Goal: Task Accomplishment & Management: Use online tool/utility

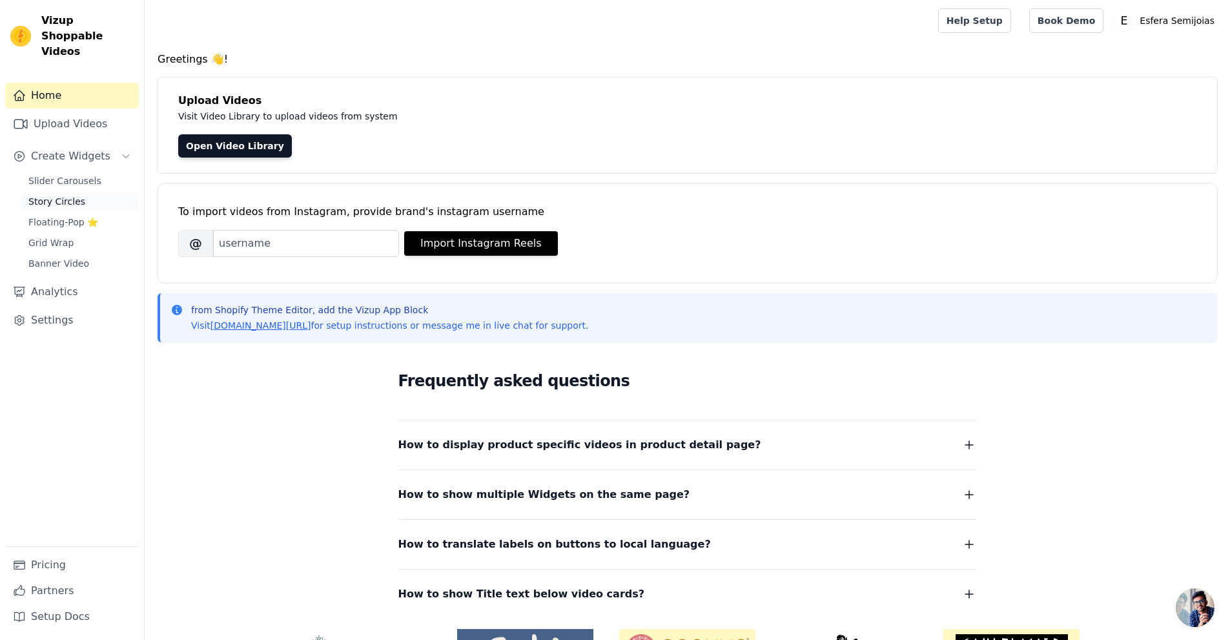
click at [29, 195] on span "Story Circles" at bounding box center [56, 201] width 57 height 13
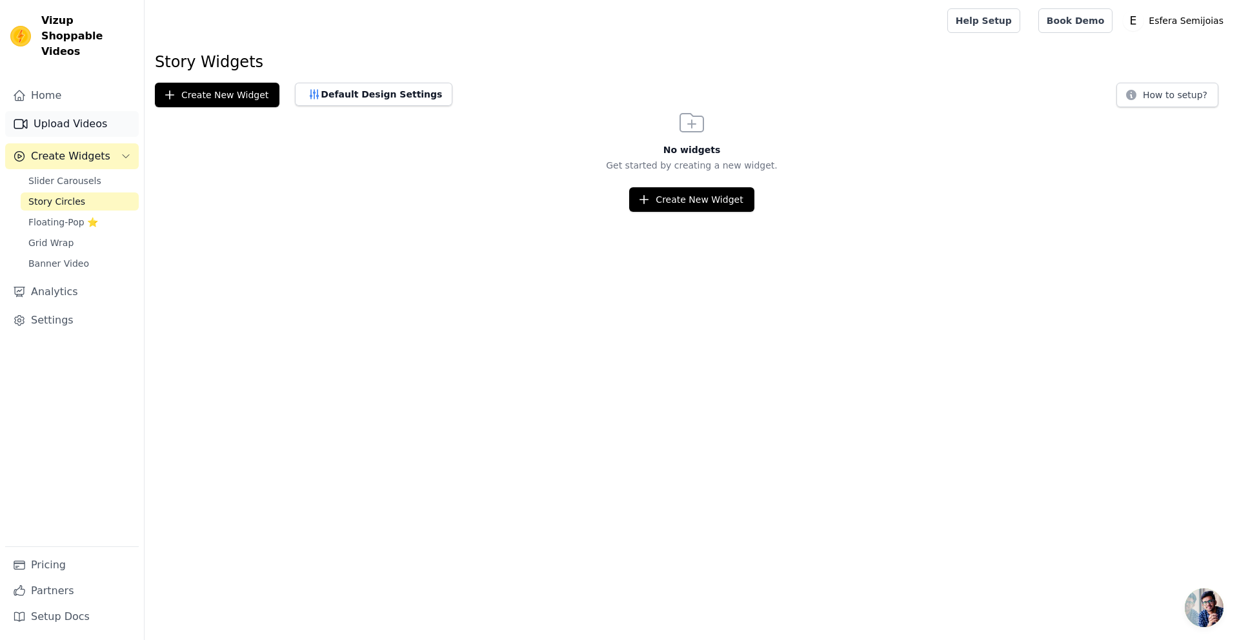
click at [66, 111] on link "Upload Videos" at bounding box center [72, 124] width 134 height 26
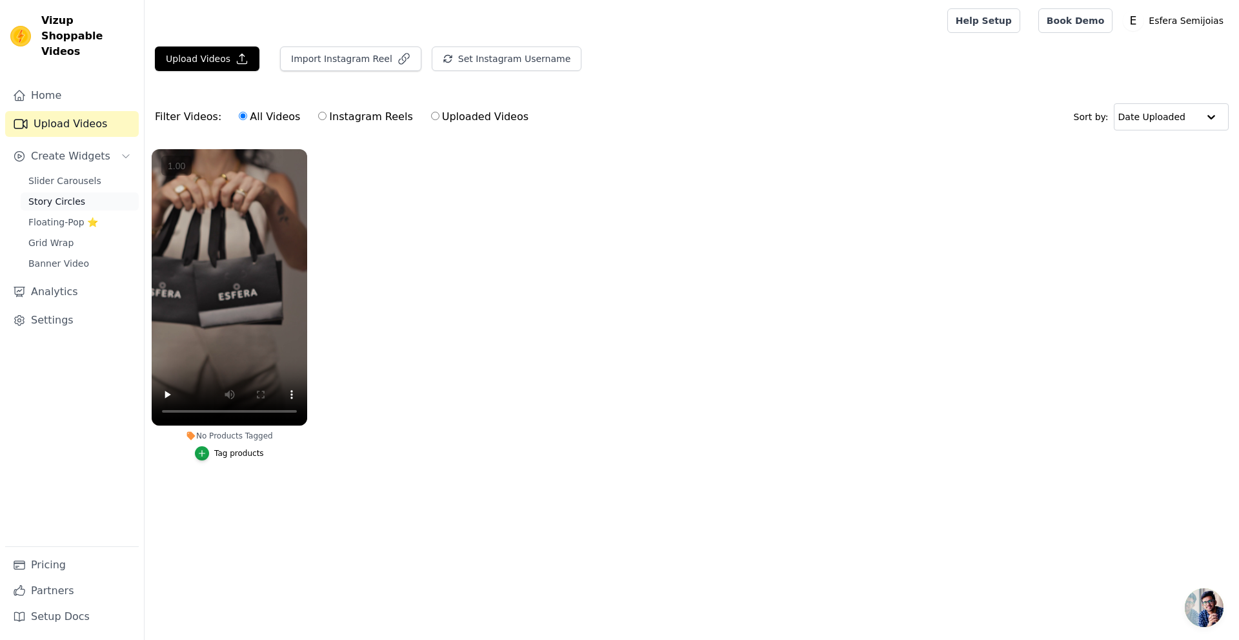
click at [69, 195] on span "Story Circles" at bounding box center [56, 201] width 57 height 13
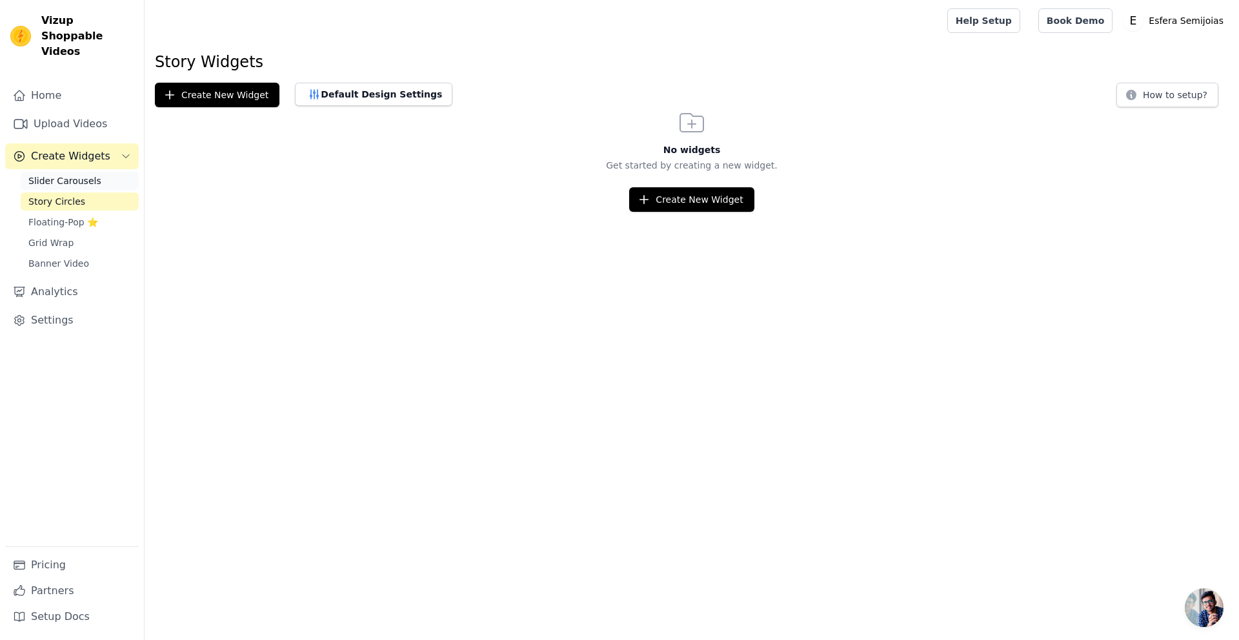
click at [69, 174] on span "Slider Carousels" at bounding box center [64, 180] width 73 height 13
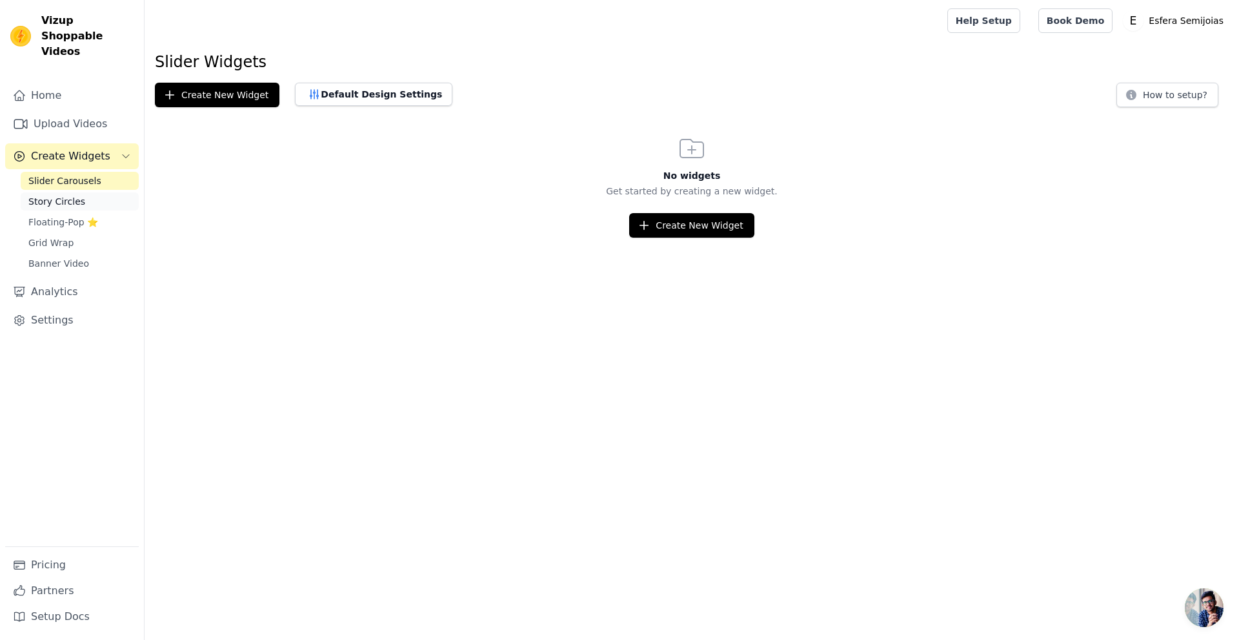
click at [68, 195] on span "Story Circles" at bounding box center [56, 201] width 57 height 13
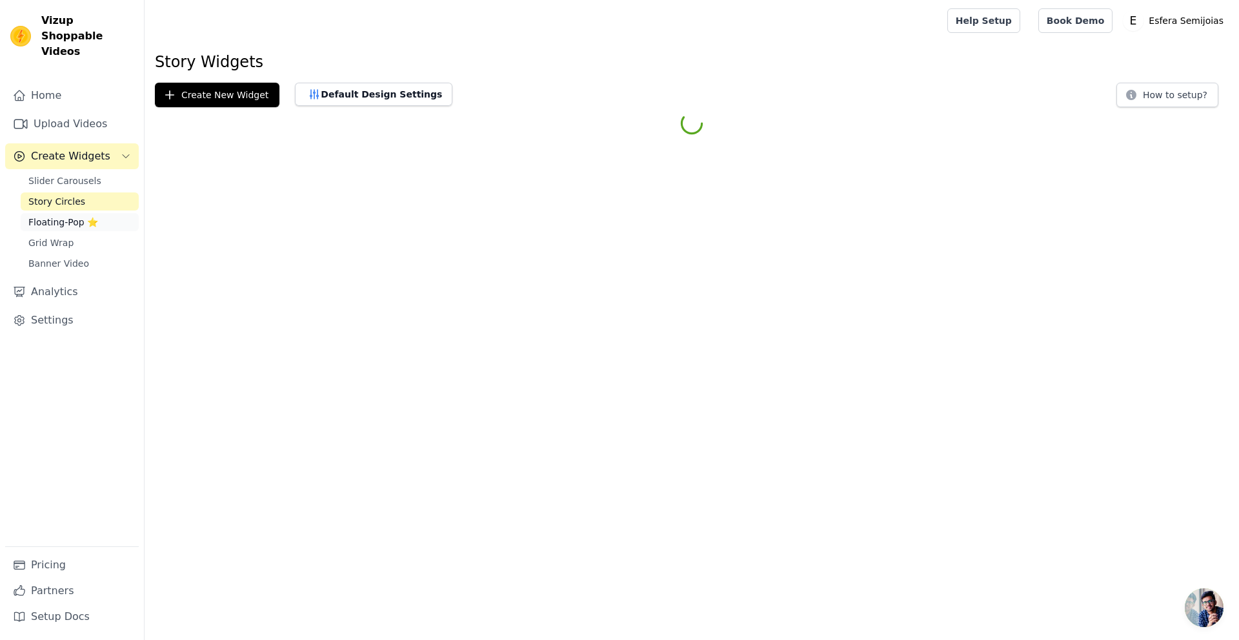
click at [65, 216] on span "Floating-Pop ⭐" at bounding box center [63, 222] width 70 height 13
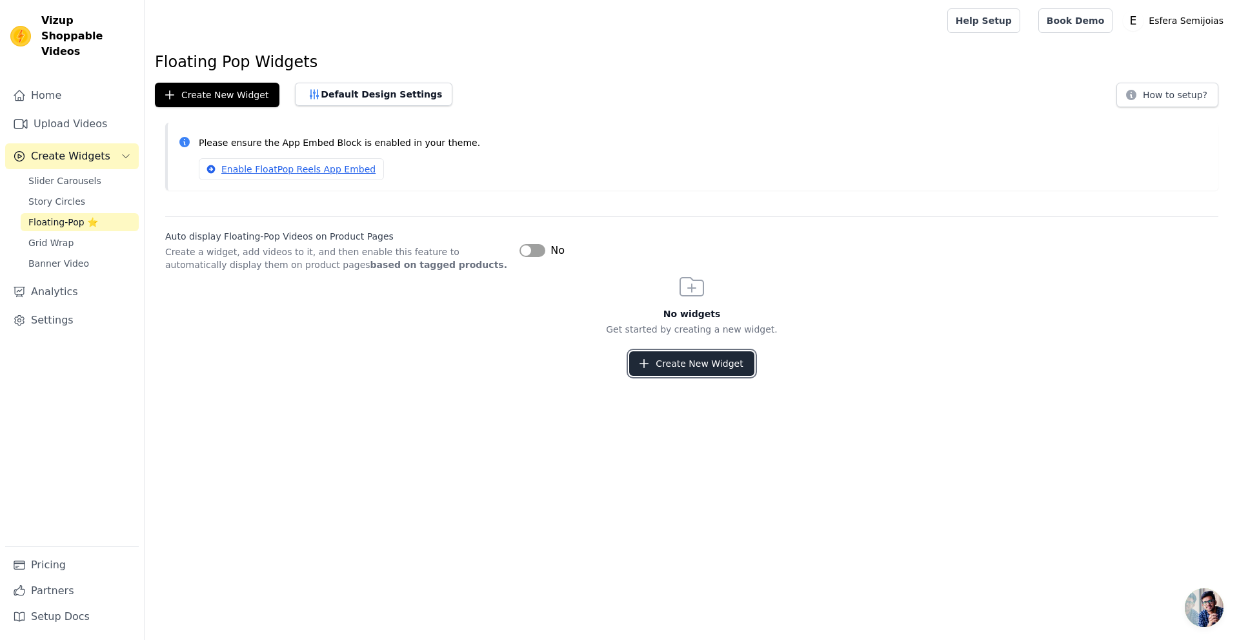
click at [642, 358] on icon "button" at bounding box center [644, 363] width 13 height 13
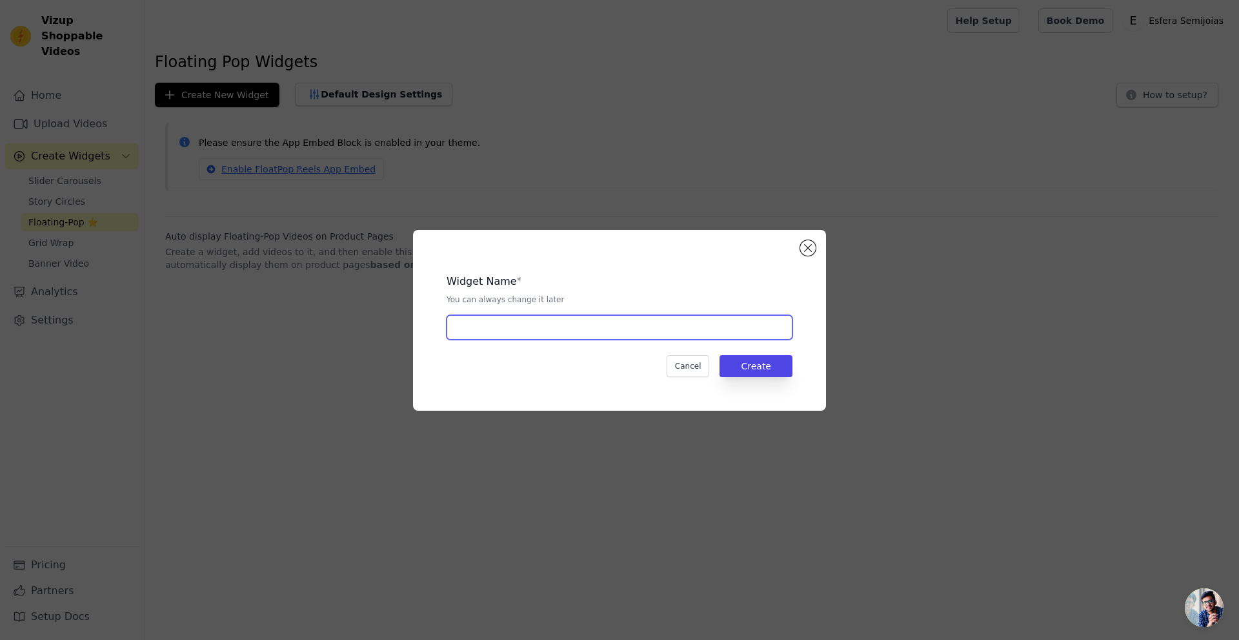
click at [721, 337] on input "text" at bounding box center [620, 327] width 346 height 25
type input "bolinha esfera"
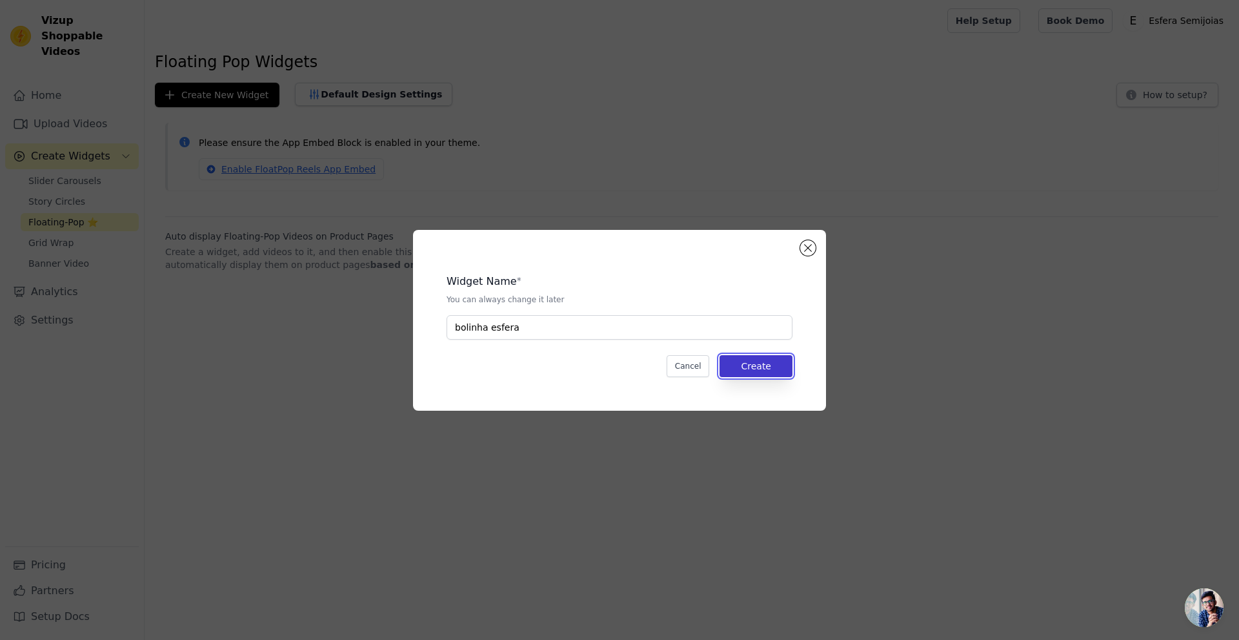
click at [735, 368] on button "Create" at bounding box center [756, 366] width 73 height 22
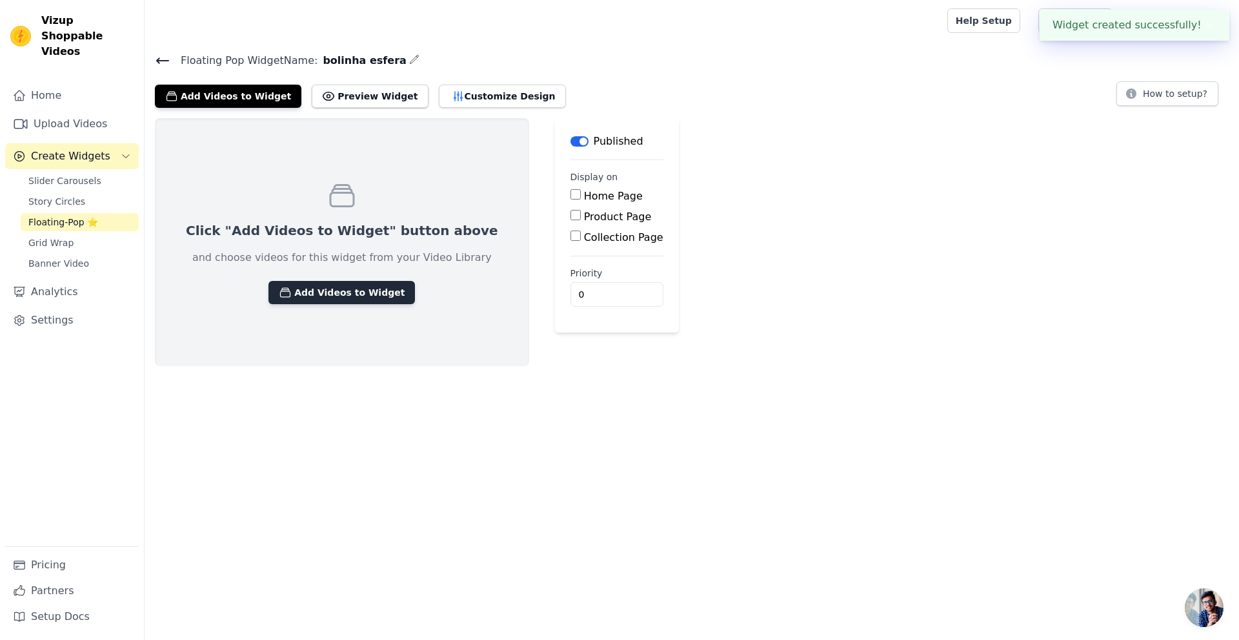
click at [347, 291] on button "Add Videos to Widget" at bounding box center [342, 292] width 147 height 23
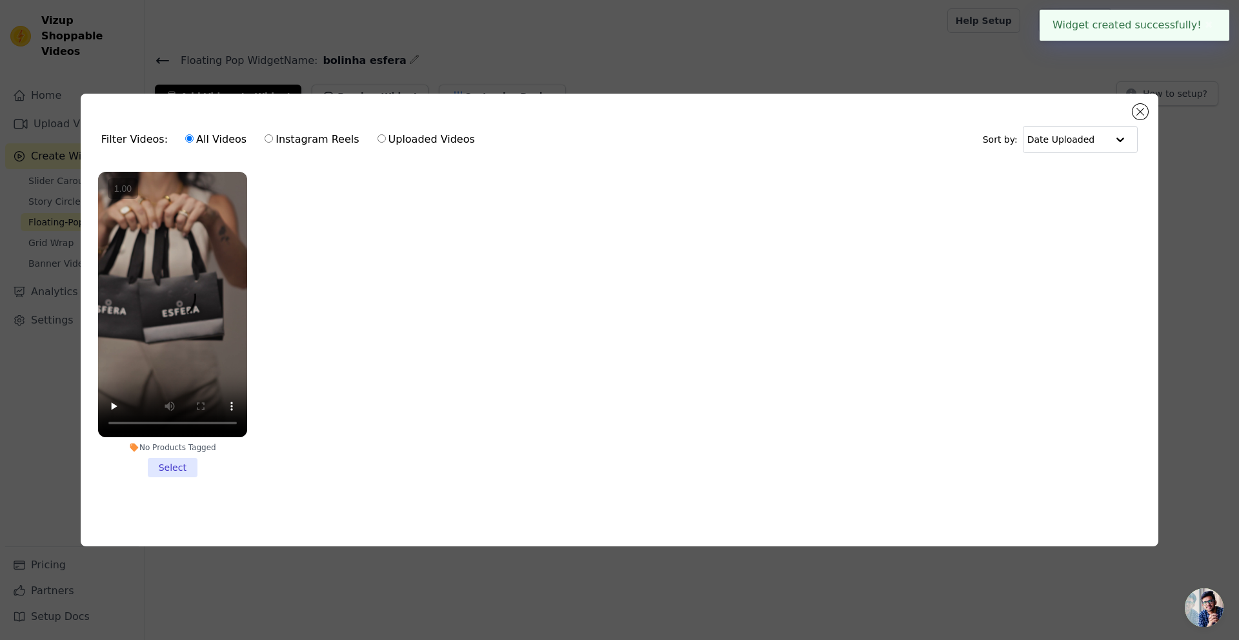
click at [183, 466] on li "No Products Tagged Select" at bounding box center [172, 324] width 149 height 305
click at [0, 0] on input "No Products Tagged Select" at bounding box center [0, 0] width 0 height 0
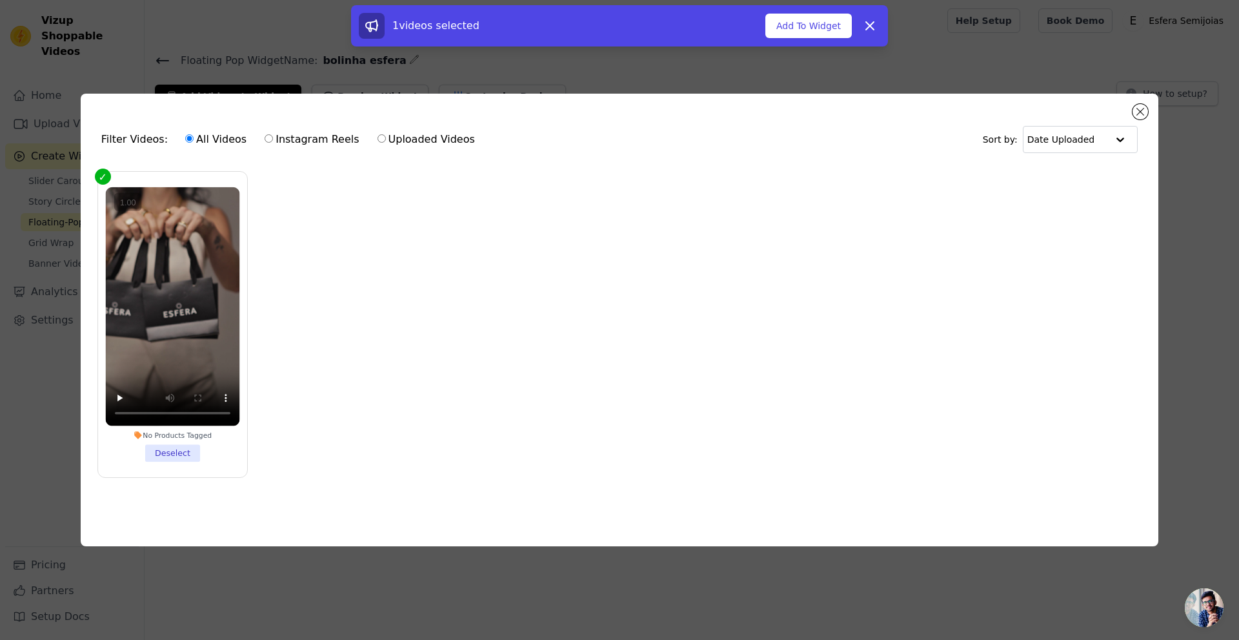
click at [1146, 116] on div "Filter Videos: All Videos Instagram Reels Uploaded Videos Sort by: Date Uploaded" at bounding box center [619, 139] width 1057 height 50
click at [1142, 113] on button "Close modal" at bounding box center [1140, 111] width 15 height 15
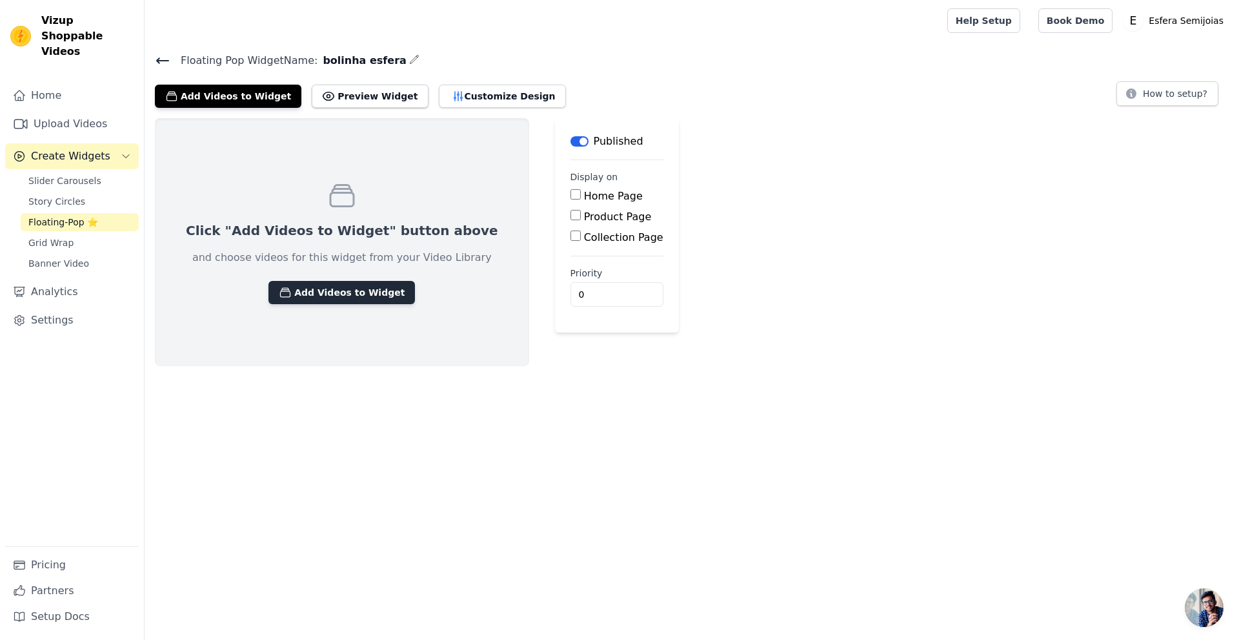
click at [269, 296] on button "Add Videos to Widget" at bounding box center [342, 292] width 147 height 23
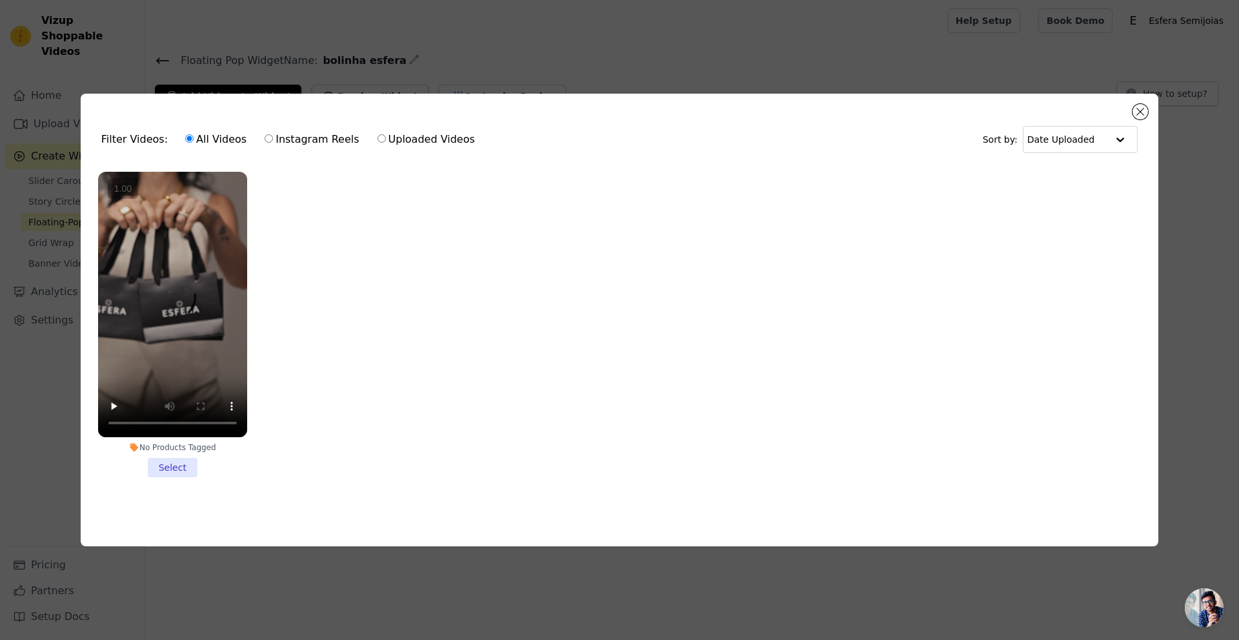
click at [184, 462] on li "No Products Tagged Select" at bounding box center [172, 324] width 149 height 305
click at [0, 0] on input "No Products Tagged Select" at bounding box center [0, 0] width 0 height 0
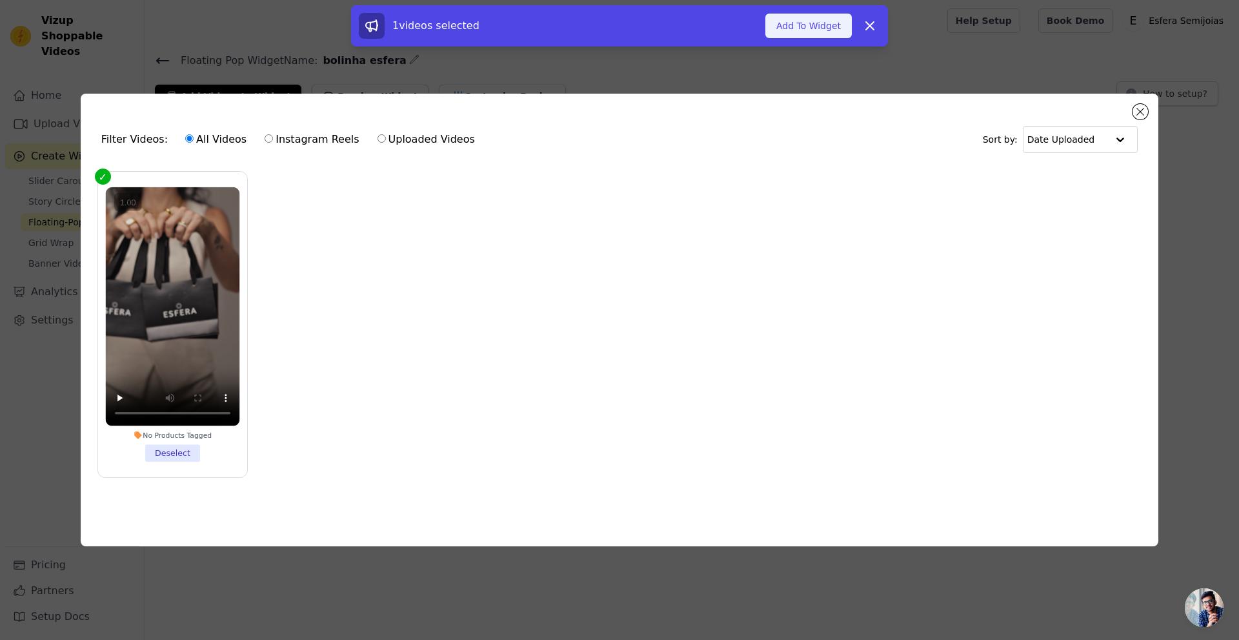
click at [830, 21] on button "Add To Widget" at bounding box center [809, 26] width 87 height 25
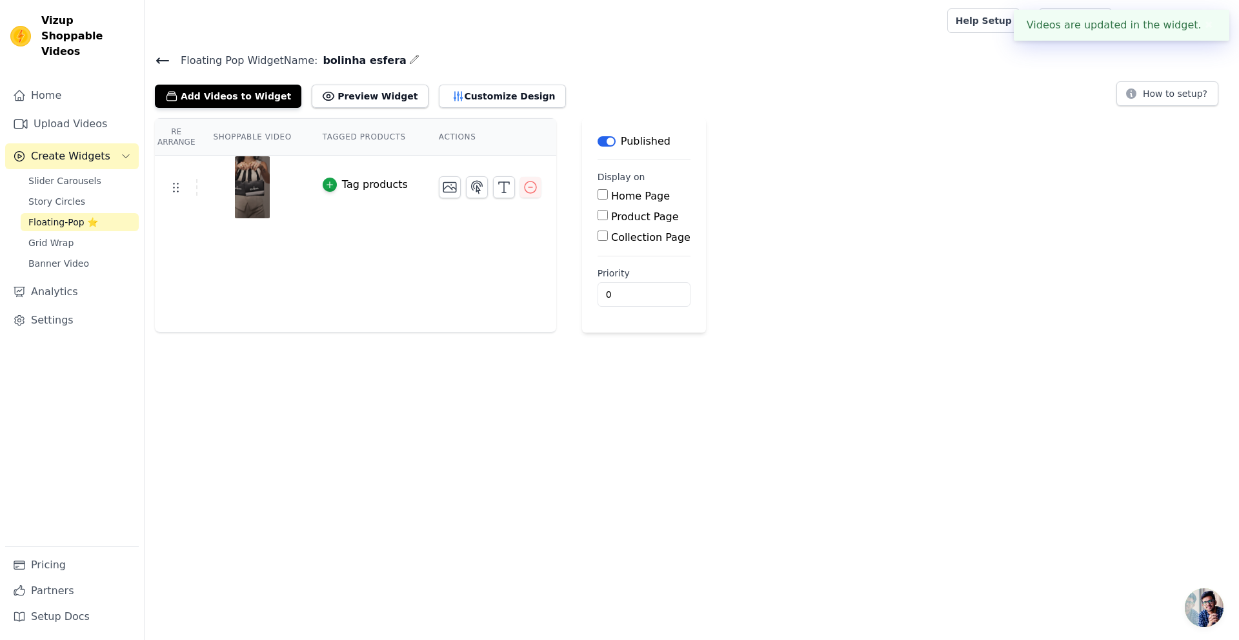
click at [598, 197] on input "Home Page" at bounding box center [603, 194] width 10 height 10
checkbox input "true"
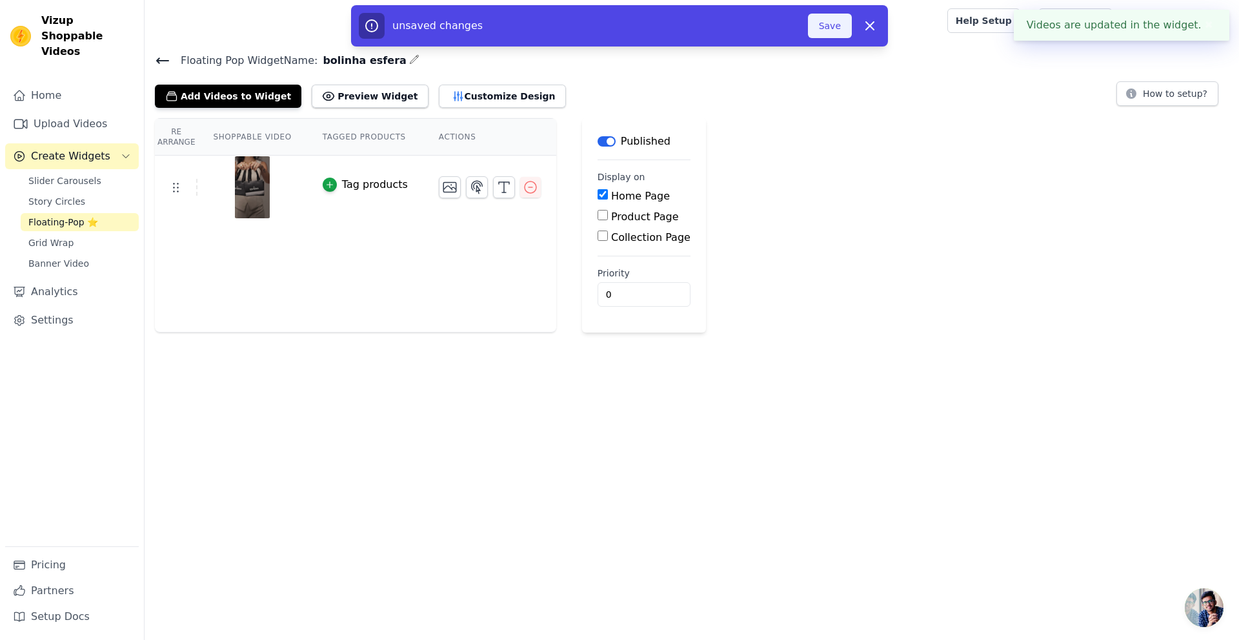
click at [826, 34] on button "Save" at bounding box center [830, 26] width 44 height 25
click at [823, 28] on button "Save" at bounding box center [830, 26] width 44 height 25
click at [837, 21] on button "Save" at bounding box center [830, 26] width 44 height 25
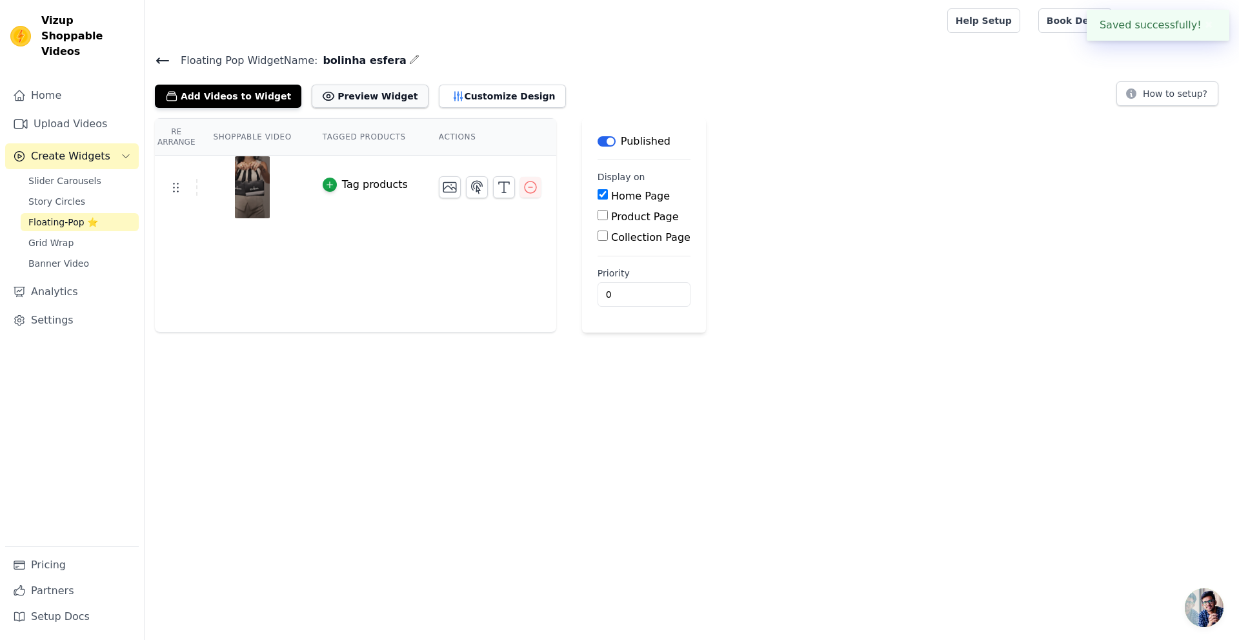
click at [358, 96] on button "Preview Widget" at bounding box center [370, 96] width 116 height 23
